Goal: Navigation & Orientation: Find specific page/section

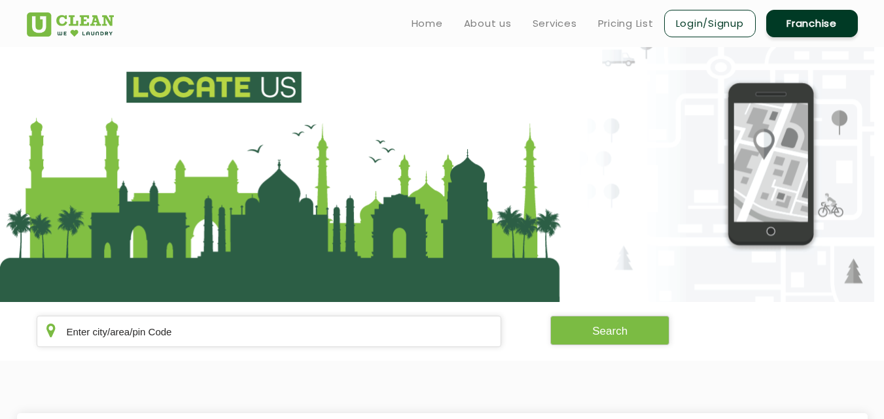
scroll to position [262, 0]
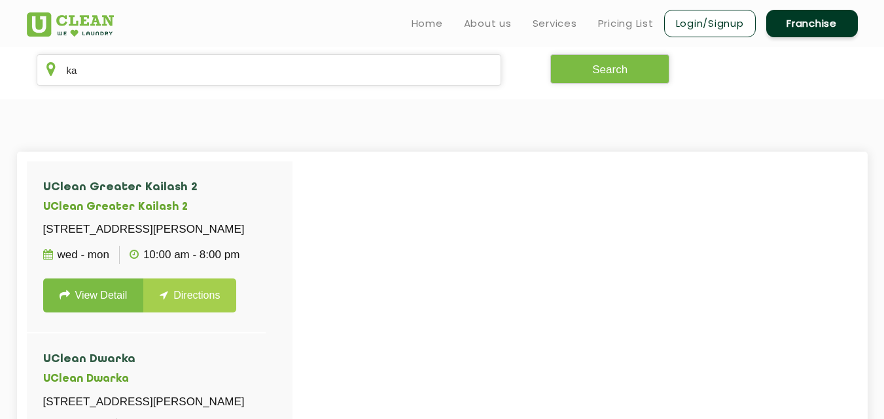
type input "k"
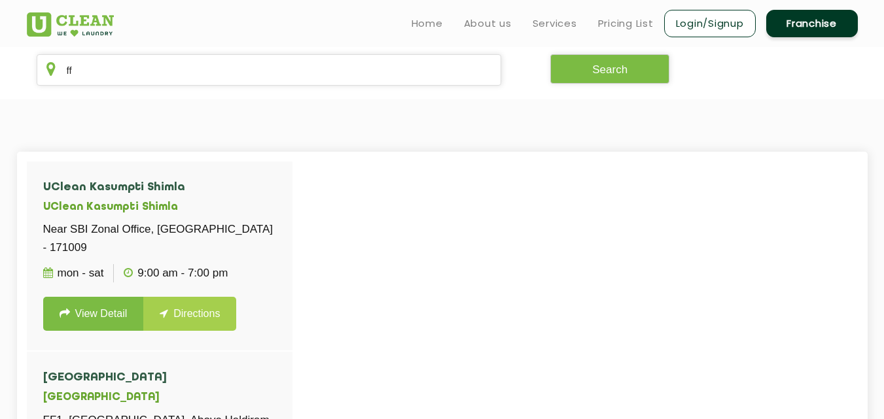
type input "f"
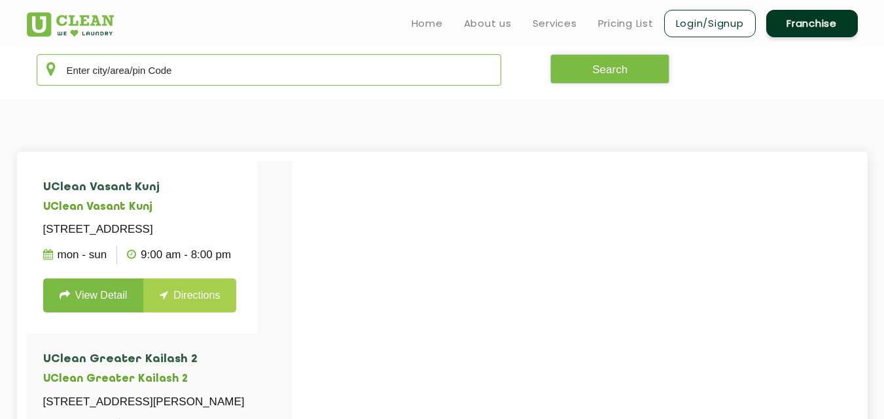
click at [251, 76] on input "text" at bounding box center [269, 69] width 465 height 31
drag, startPoint x: 251, startPoint y: 80, endPoint x: 122, endPoint y: 134, distance: 139.3
click at [122, 134] on app-locate-us "Search UClean Vasant Kunj UClean [STREET_ADDRESS] Mon - Sun 9:00 AM - 8:00 PM V…" at bounding box center [442, 204] width 884 height 838
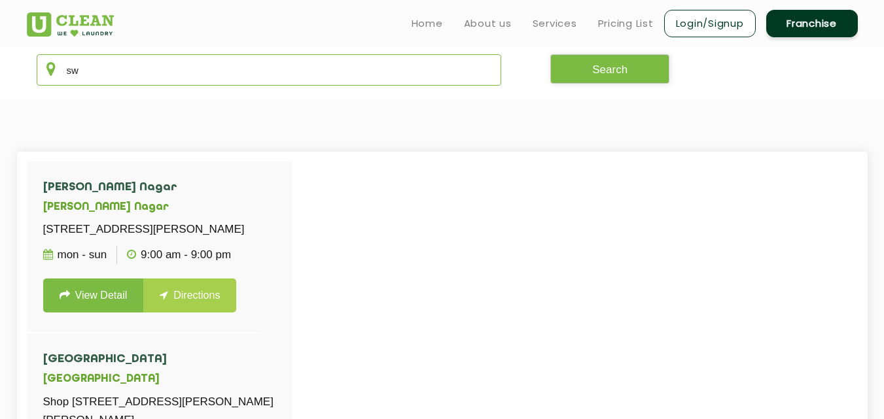
type input "s"
type input "q"
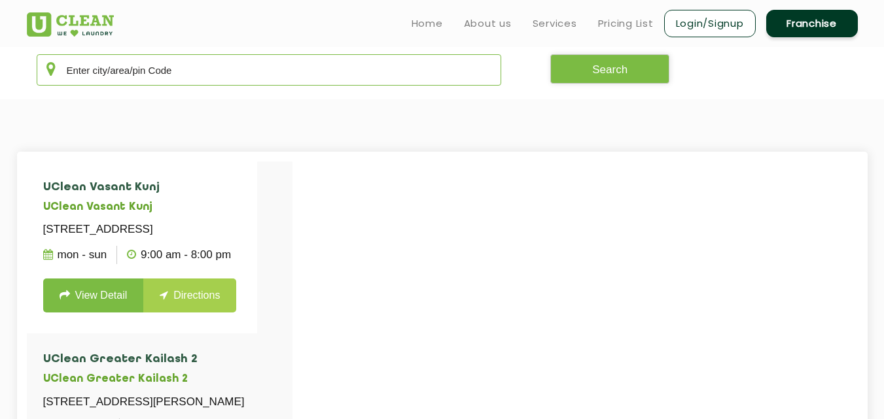
type input "s"
type input "a"
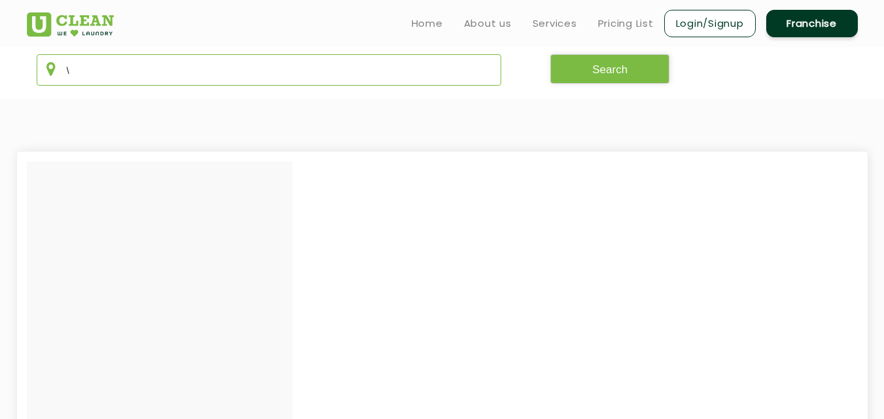
type input "\"
click at [14, 299] on section at bounding box center [442, 361] width 884 height 524
click at [130, 85] on input "\" at bounding box center [269, 69] width 465 height 31
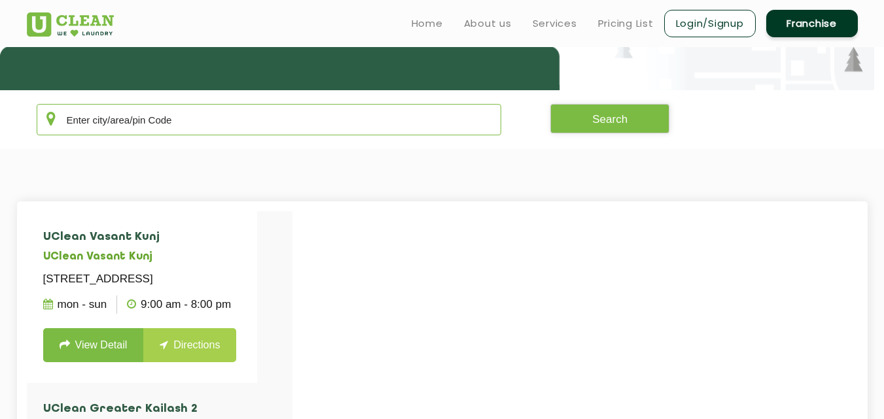
scroll to position [209, 0]
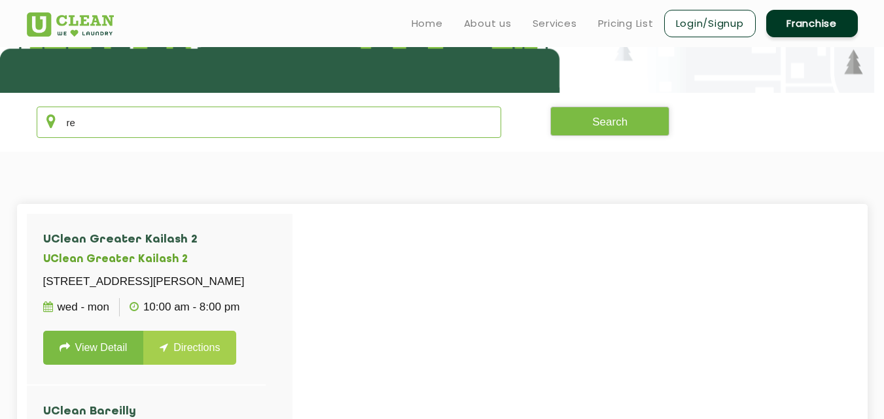
type input "r"
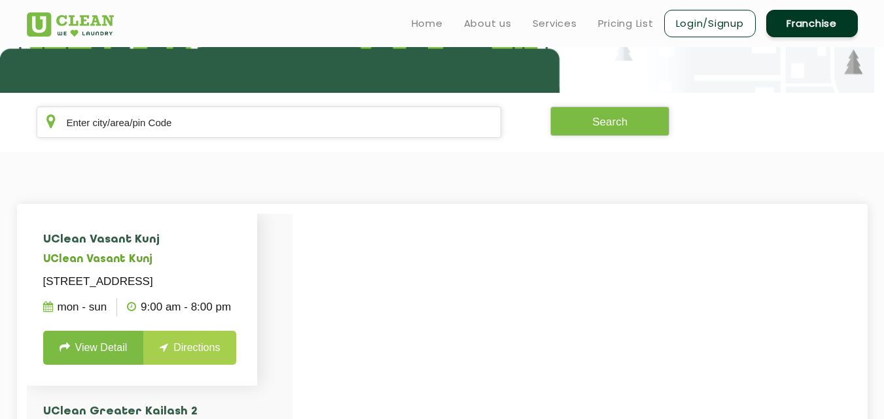
click at [150, 220] on li "UClean Vasant Kunj [STREET_ADDRESS] Mon - Sun 9:00 AM - 8:00 PM View Detail Dir…" at bounding box center [142, 300] width 231 height 172
click at [182, 130] on input "text" at bounding box center [269, 122] width 465 height 31
click at [279, 133] on input "text" at bounding box center [269, 122] width 465 height 31
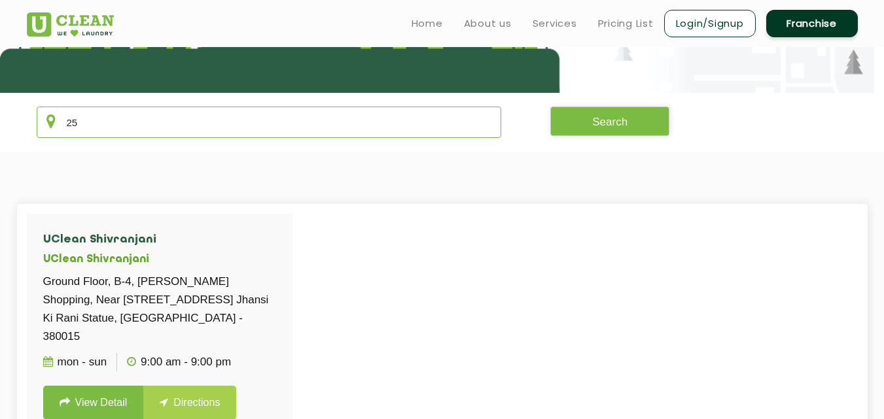
type input "2"
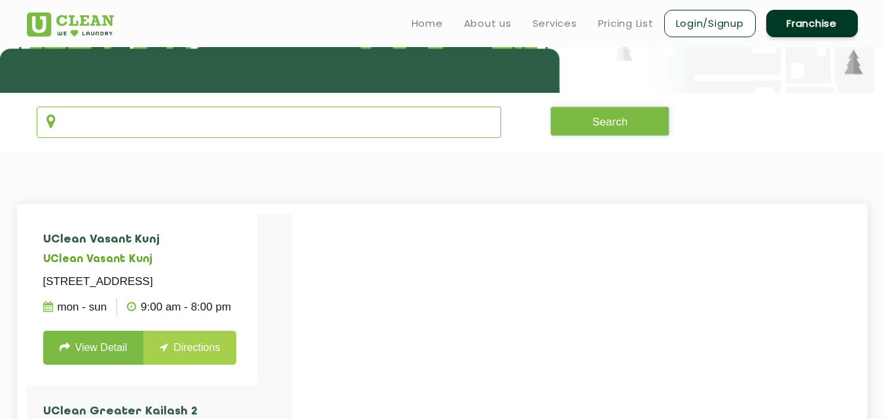
type input "f"
click at [356, 18] on div "Home About us Services Pricing List Login/Signup Franchise" at bounding box center [442, 20] width 851 height 35
click at [202, 109] on input "text" at bounding box center [269, 122] width 465 height 31
type input "e"
click at [202, 109] on input "text" at bounding box center [269, 122] width 465 height 31
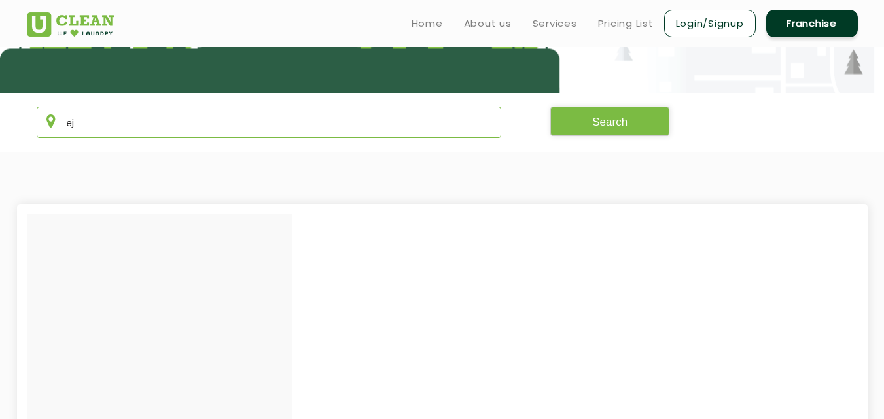
type input "e"
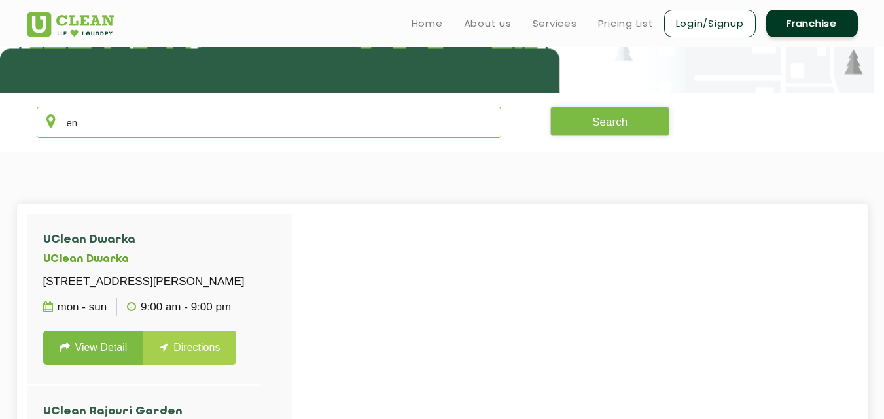
type input "e"
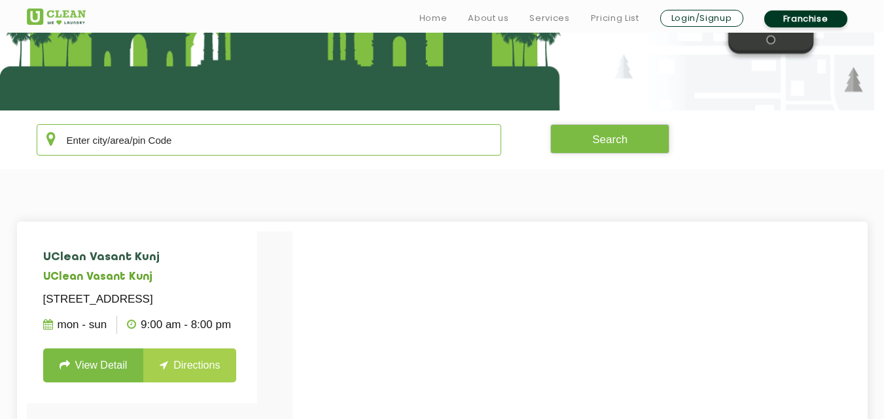
scroll to position [201, 0]
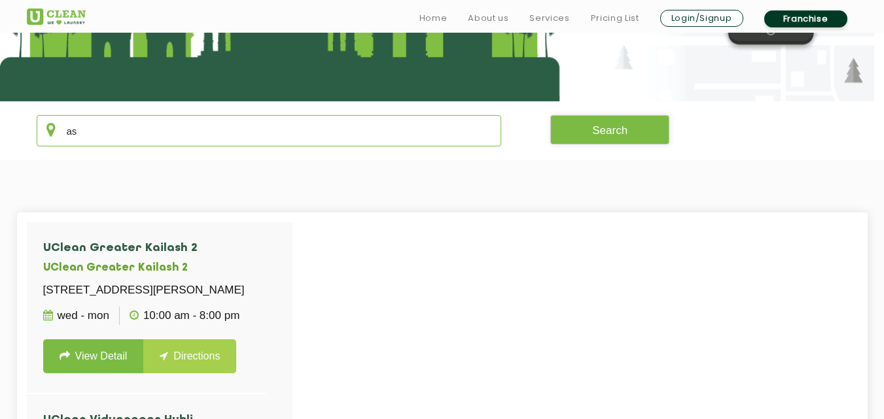
type input "a"
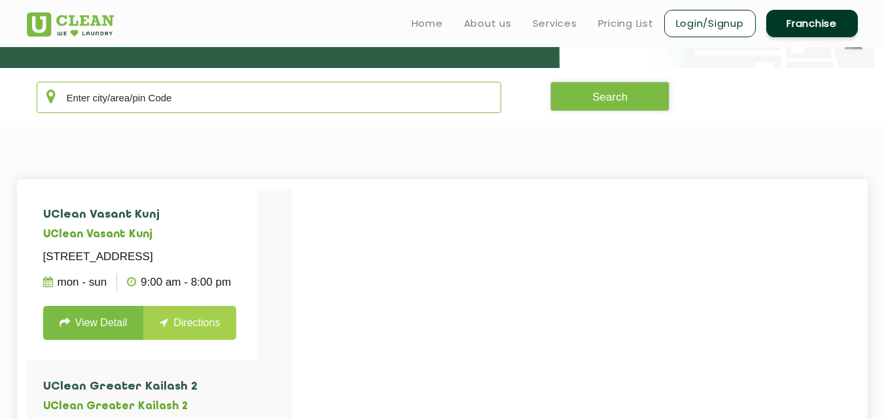
scroll to position [231, 0]
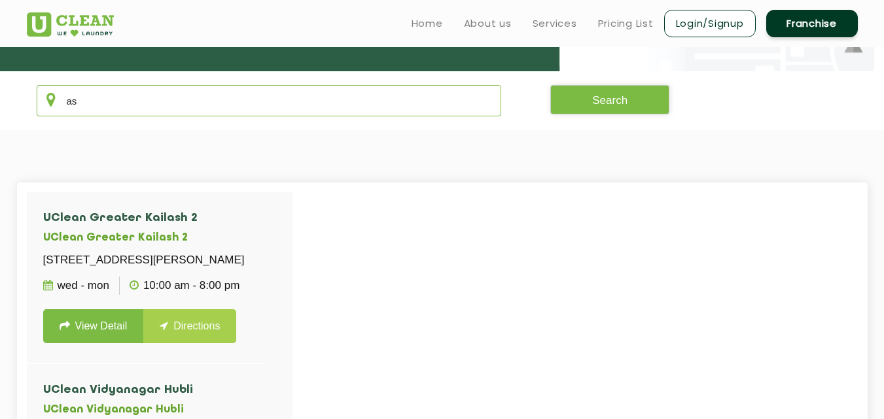
type input "a"
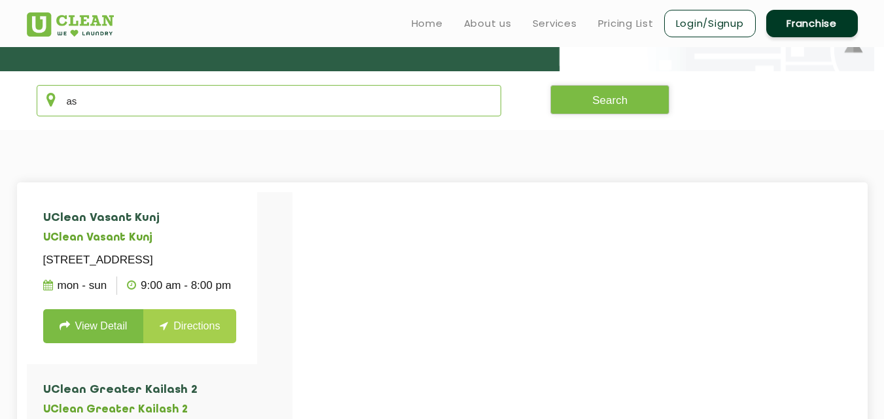
type input "a"
click at [135, 14] on div at bounding box center [88, 19] width 122 height 33
click at [139, 73] on section "Search" at bounding box center [442, 100] width 884 height 59
click at [111, 115] on input "text" at bounding box center [269, 100] width 465 height 31
